Goal: Information Seeking & Learning: Learn about a topic

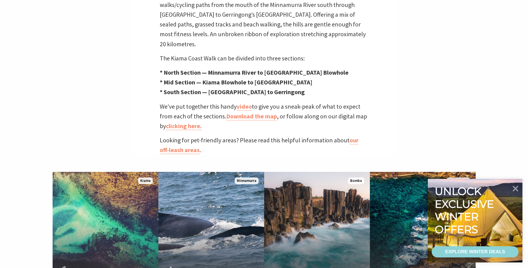
scroll to position [167, 0]
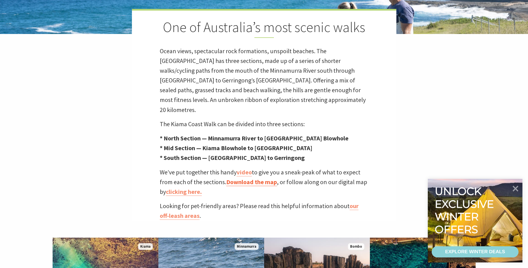
drag, startPoint x: 265, startPoint y: 177, endPoint x: 258, endPoint y: 173, distance: 7.8
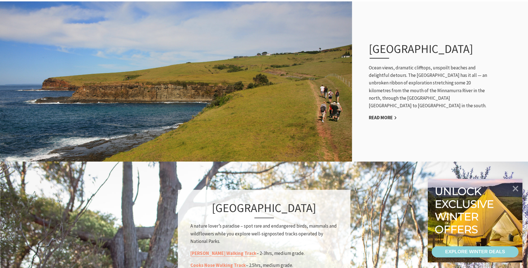
scroll to position [251, 0]
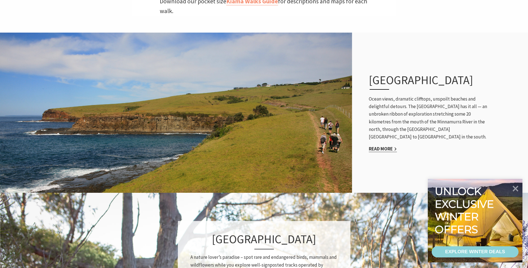
click at [379, 151] on link "Read More" at bounding box center [383, 149] width 28 height 6
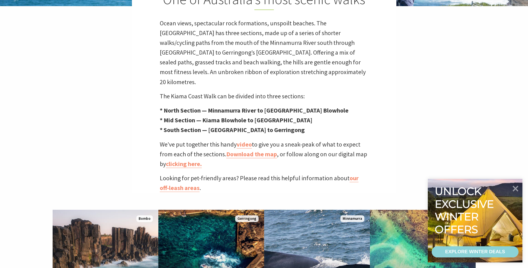
scroll to position [181, 535]
click at [195, 160] on link "clicking here." at bounding box center [184, 164] width 36 height 8
